Goal: Task Accomplishment & Management: Complete application form

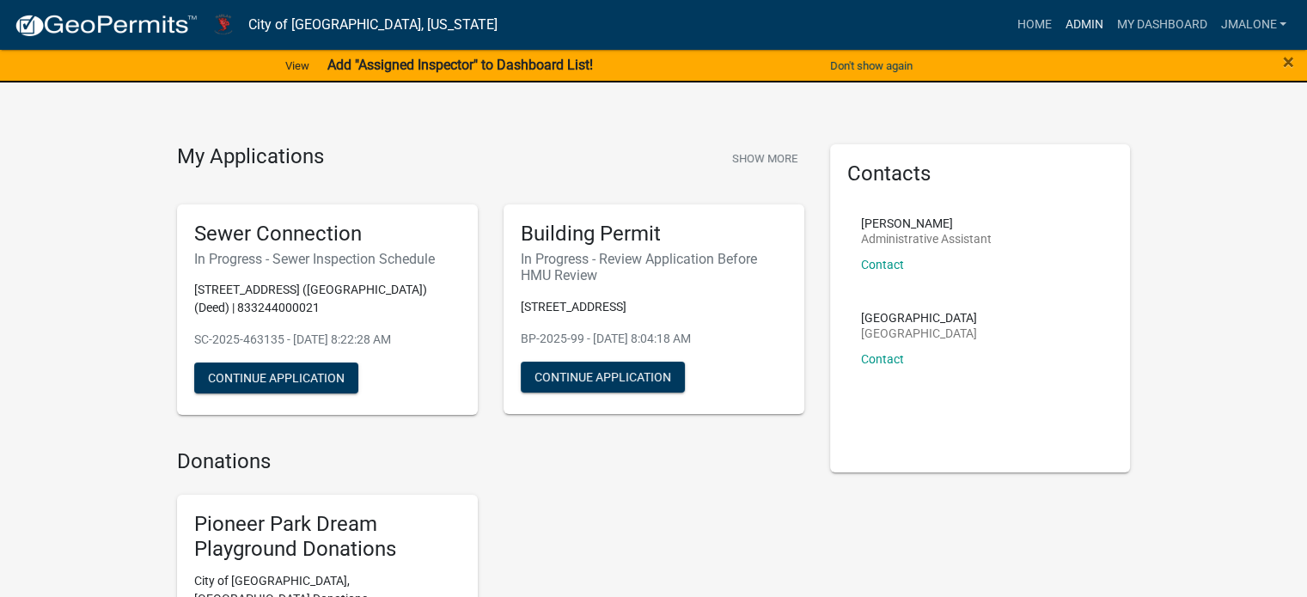
click at [1065, 23] on link "Admin" at bounding box center [1084, 25] width 52 height 33
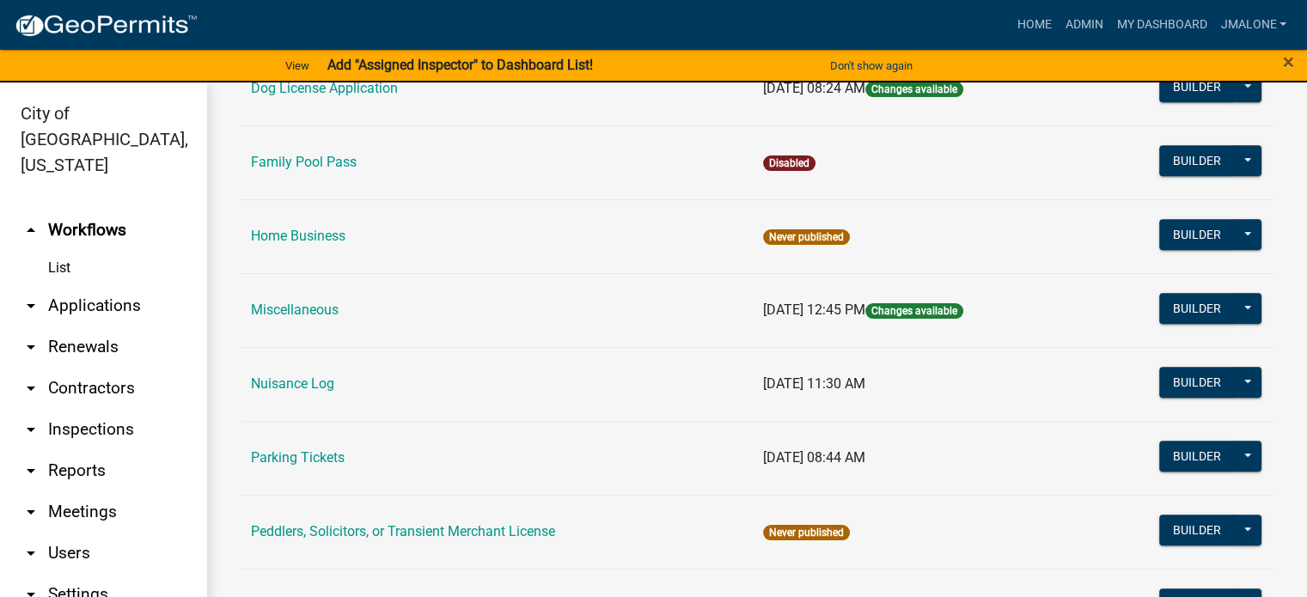
scroll to position [945, 0]
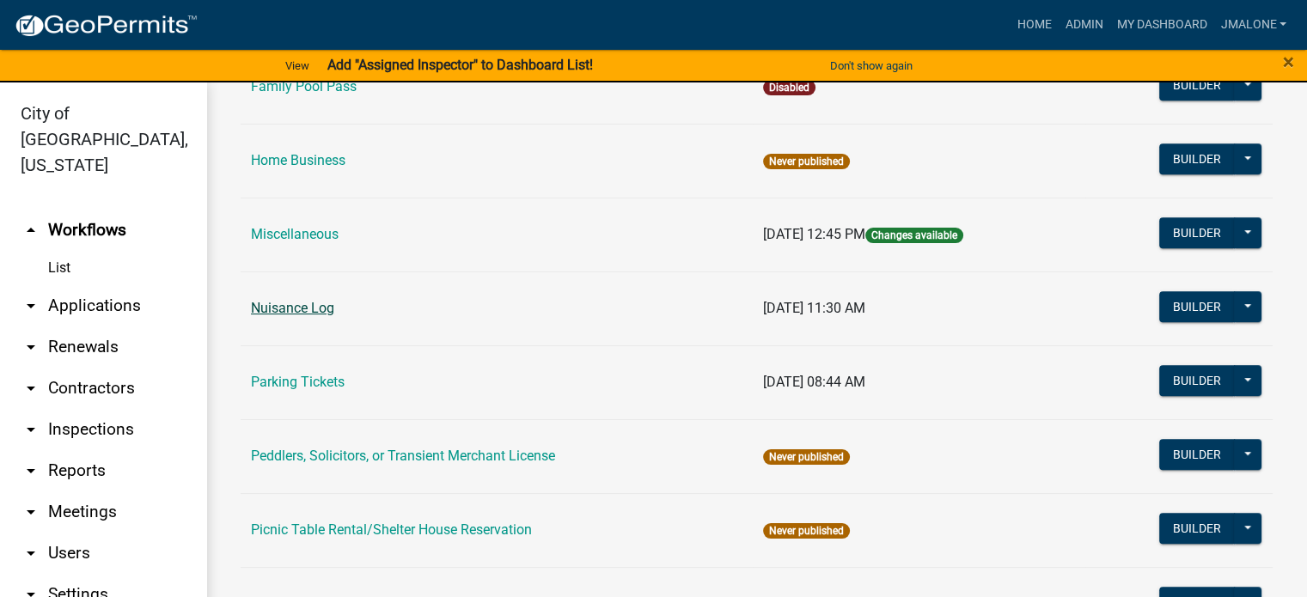
click at [304, 316] on link "Nuisance Log" at bounding box center [292, 308] width 83 height 16
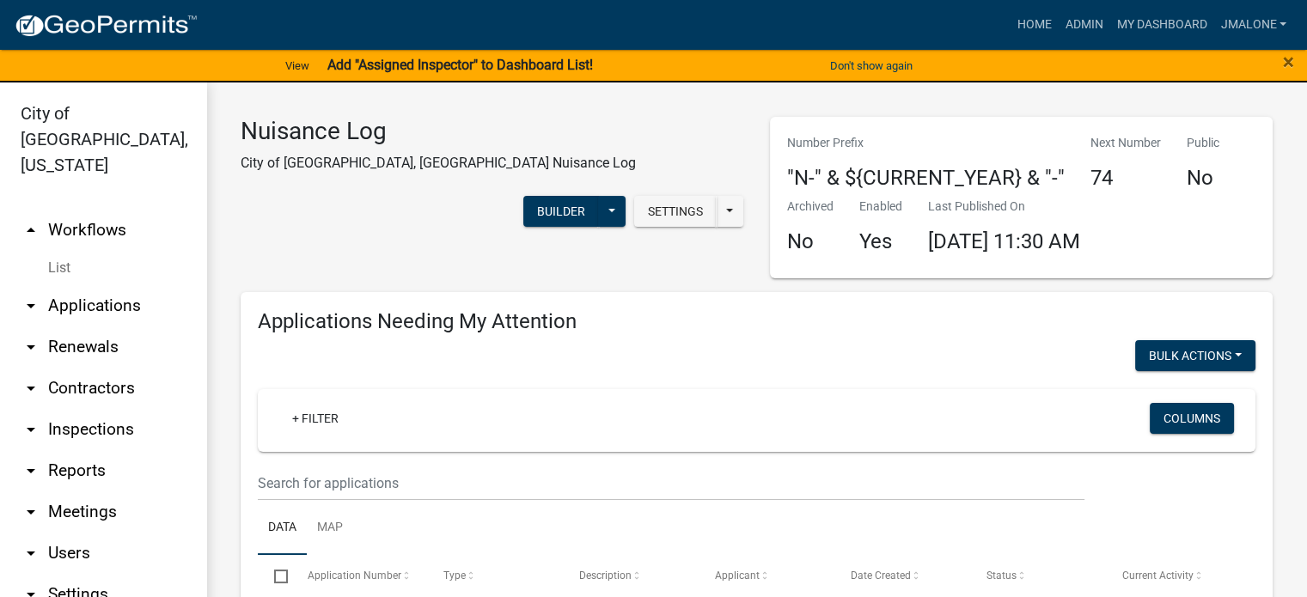
select select "3: 100"
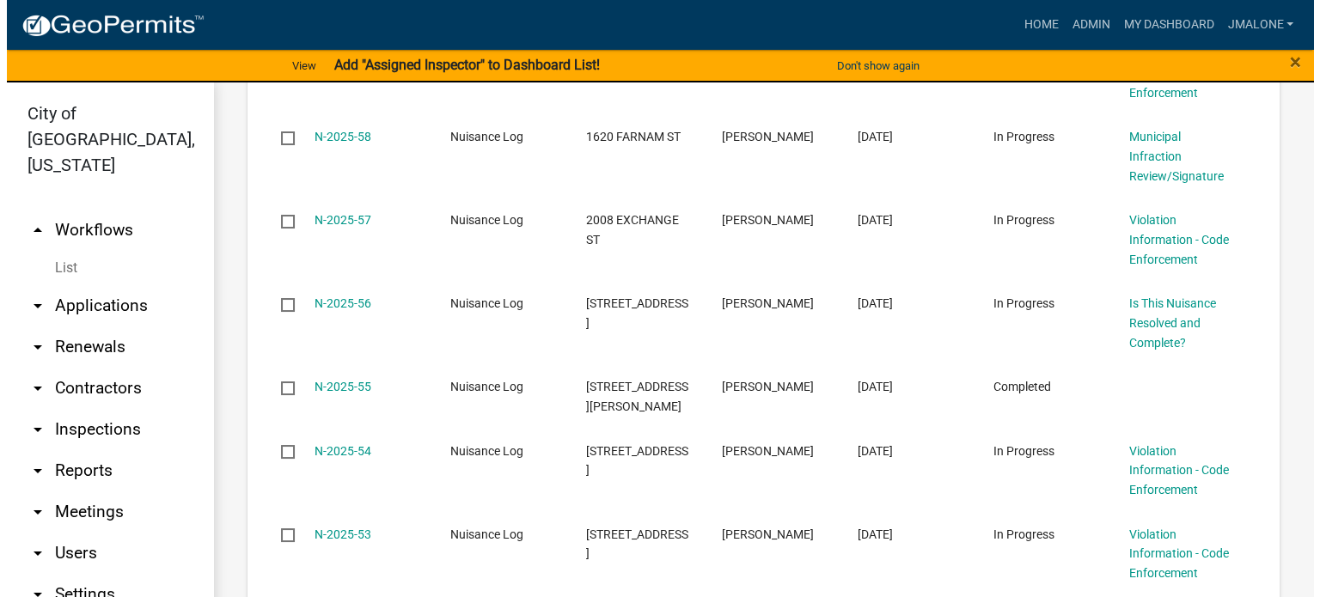
scroll to position [2062, 0]
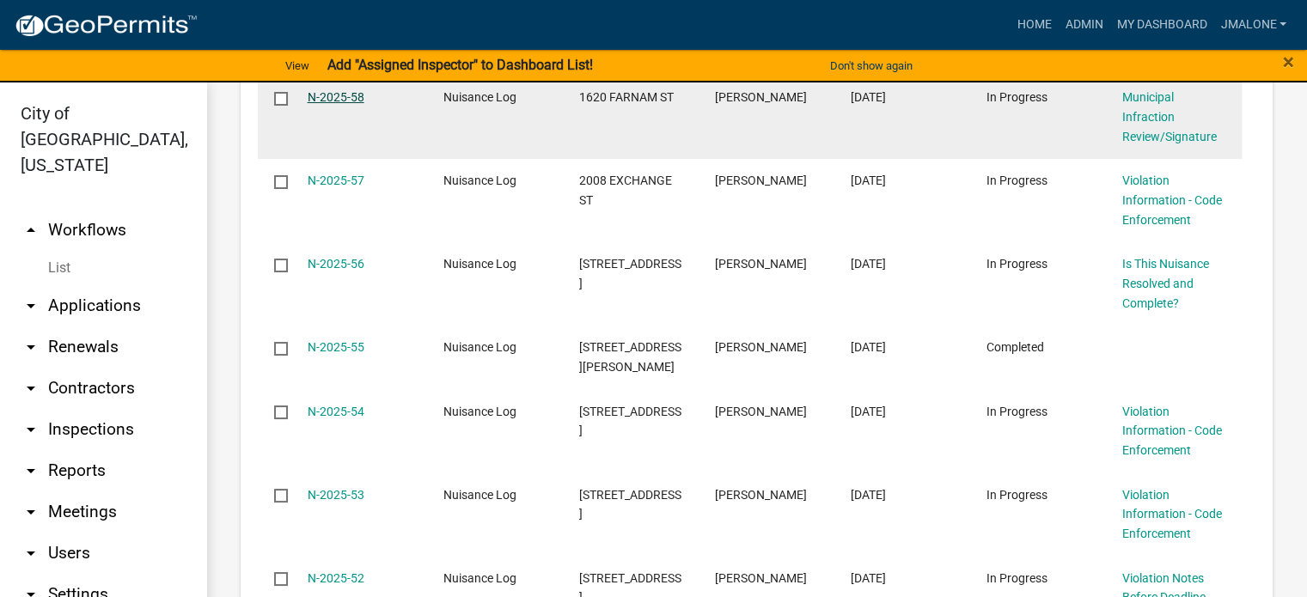
click at [333, 104] on link "N-2025-58" at bounding box center [336, 97] width 57 height 14
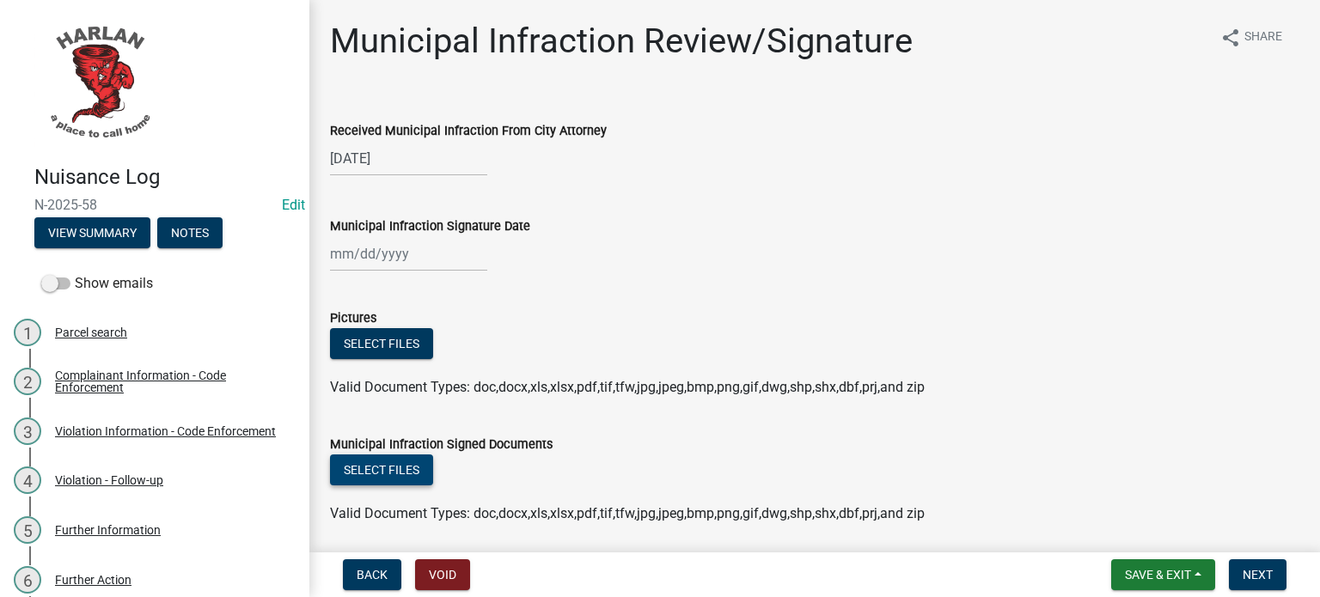
click at [395, 473] on button "Select files" at bounding box center [381, 470] width 103 height 31
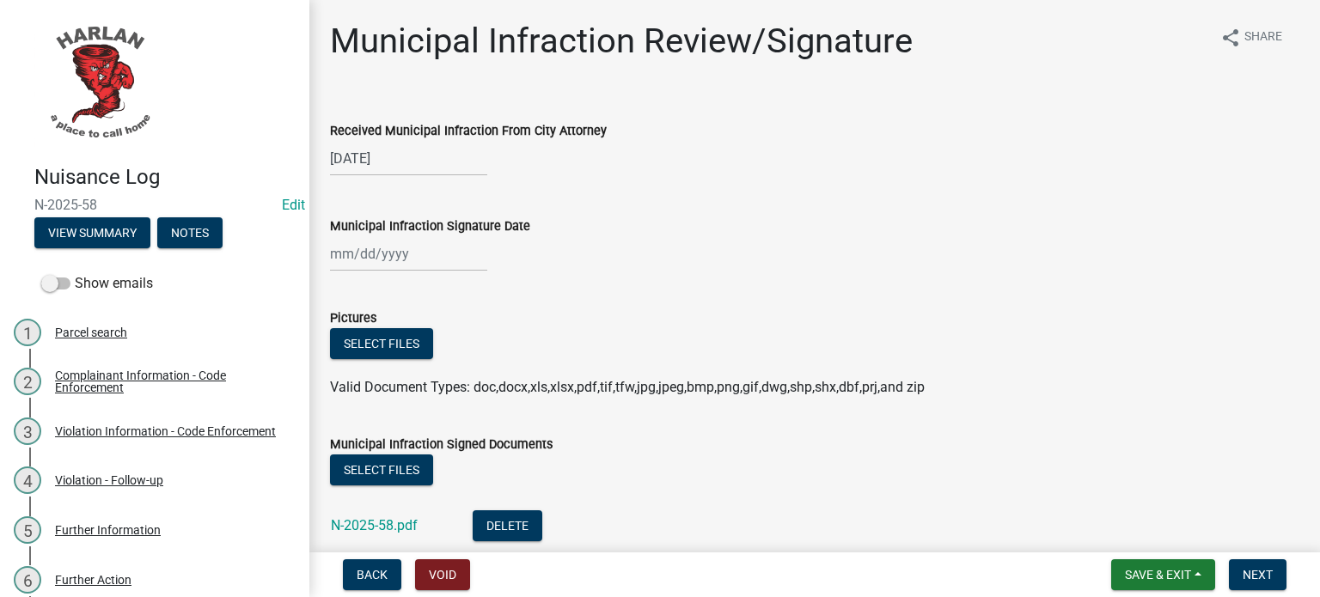
click at [417, 252] on div at bounding box center [408, 253] width 157 height 35
select select "8"
select select "2025"
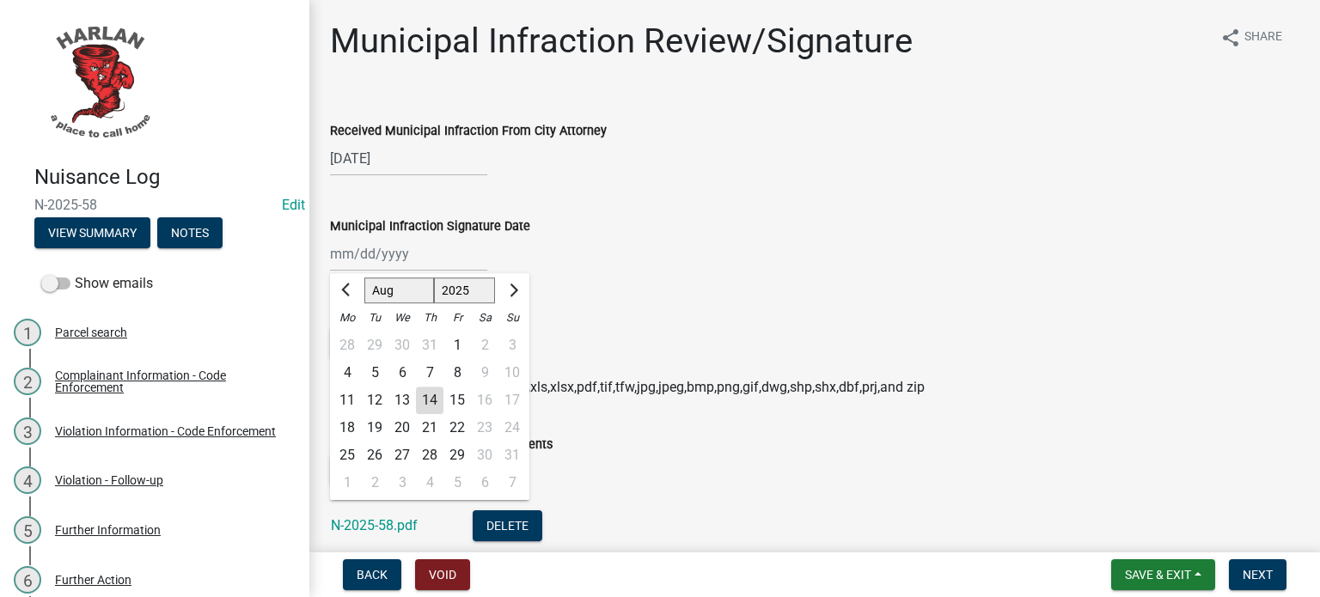
drag, startPoint x: 430, startPoint y: 403, endPoint x: 443, endPoint y: 405, distance: 13.9
click at [430, 405] on div "14" at bounding box center [429, 400] width 27 height 27
type input "[DATE]"
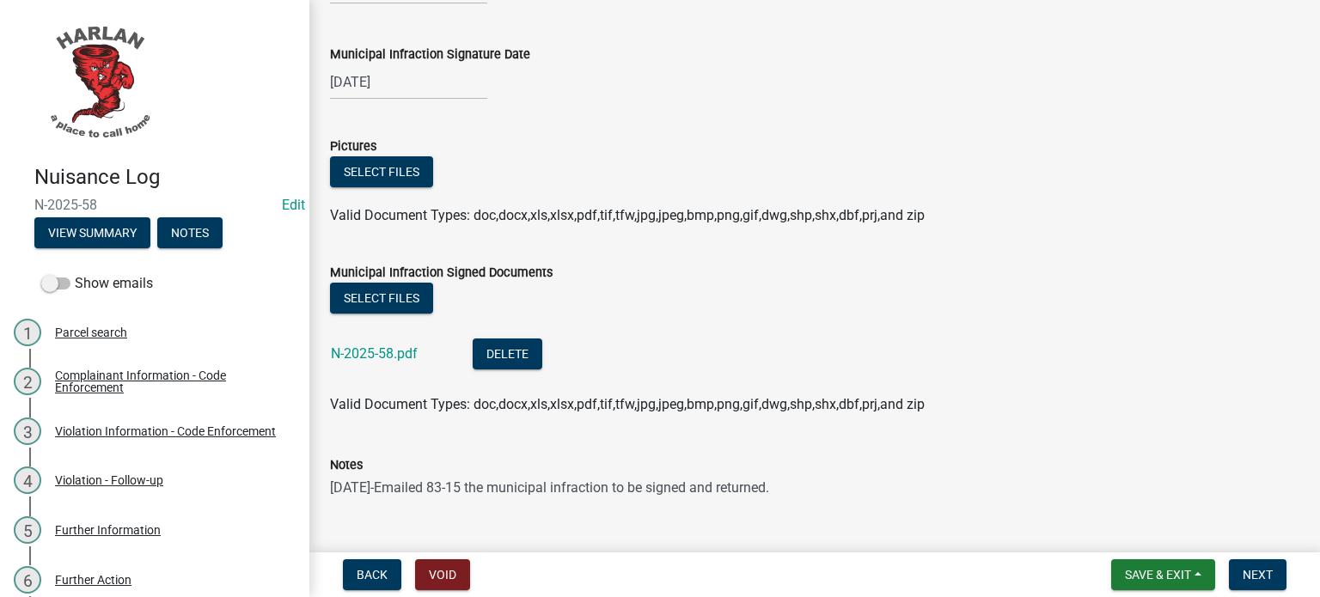
scroll to position [258, 0]
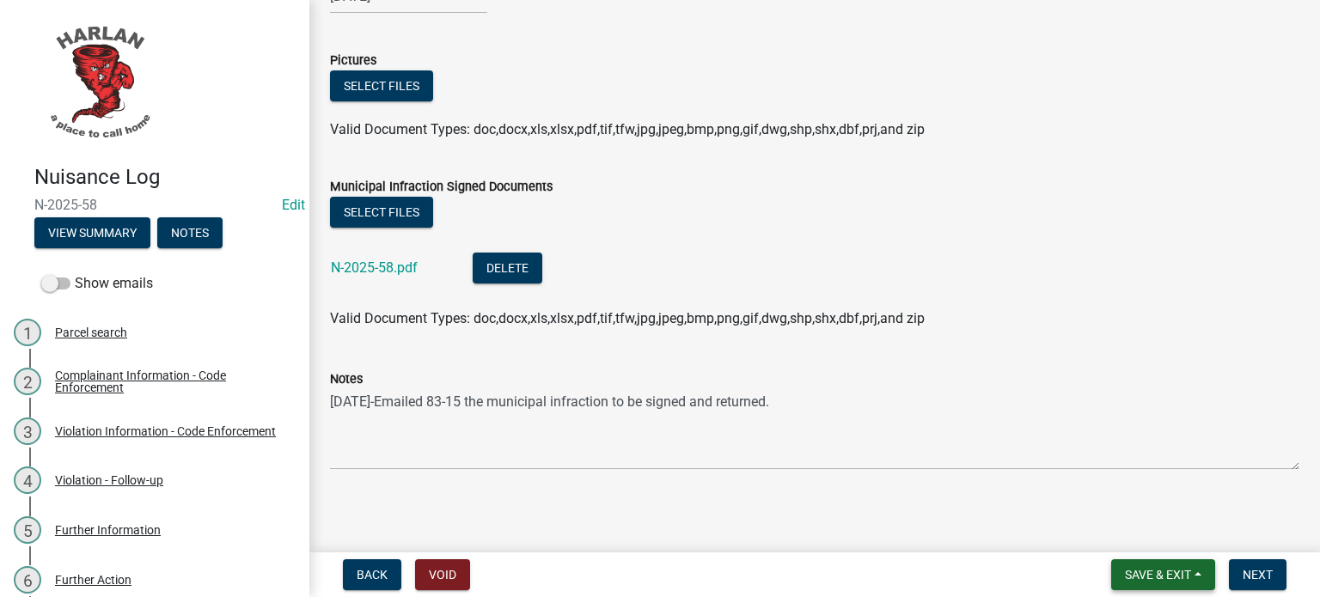
click at [1160, 577] on span "Save & Exit" at bounding box center [1158, 575] width 66 height 14
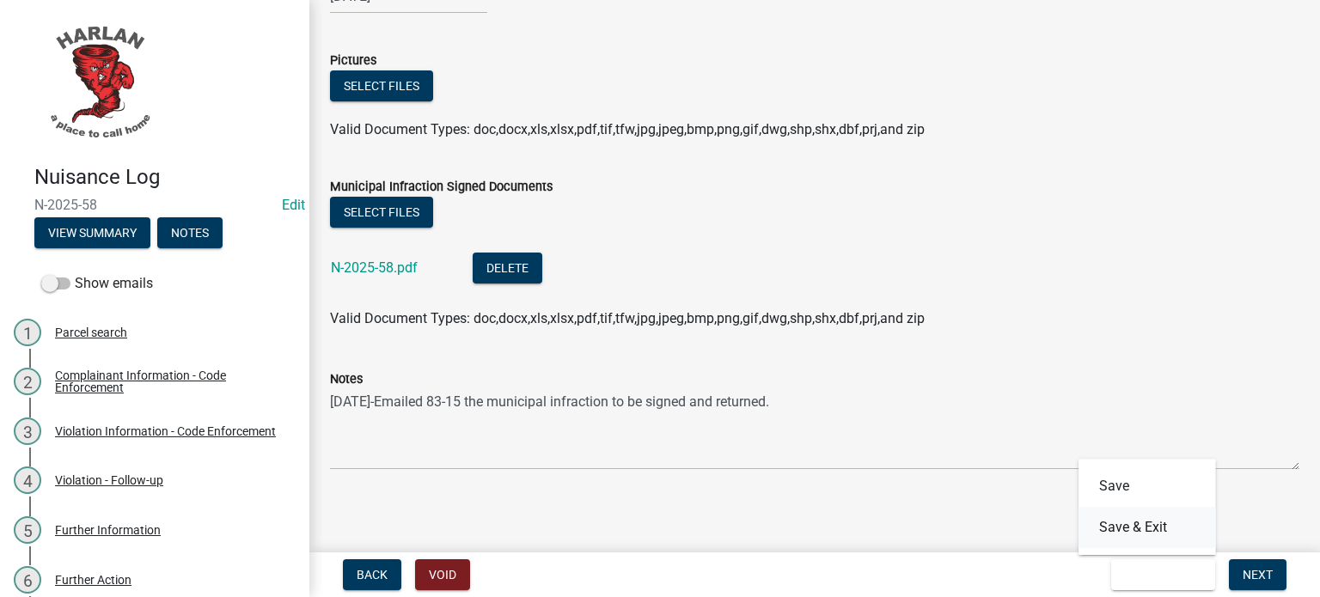
click at [1144, 540] on button "Save & Exit" at bounding box center [1146, 527] width 137 height 41
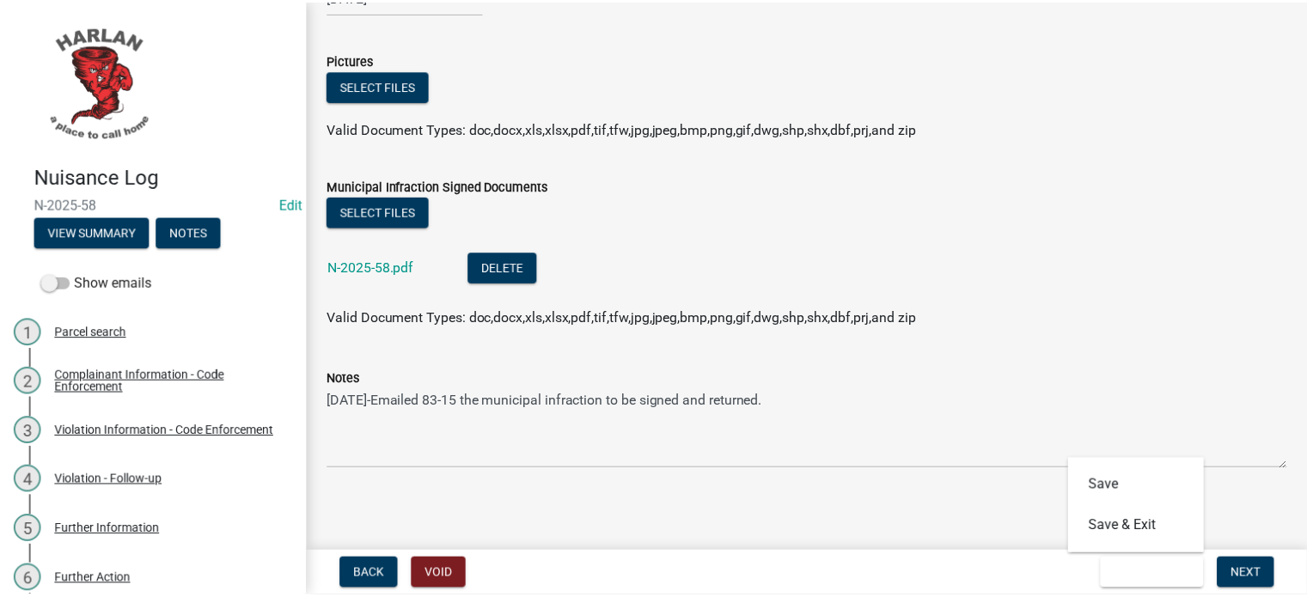
scroll to position [0, 0]
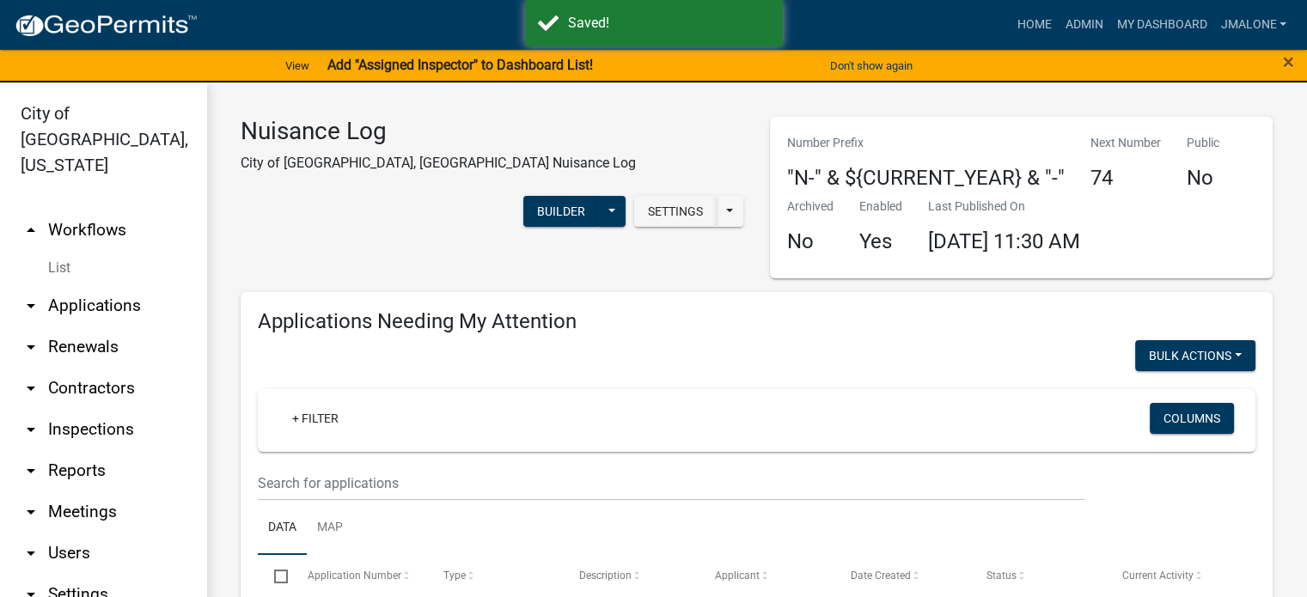
select select "3: 100"
